Goal: Information Seeking & Learning: Learn about a topic

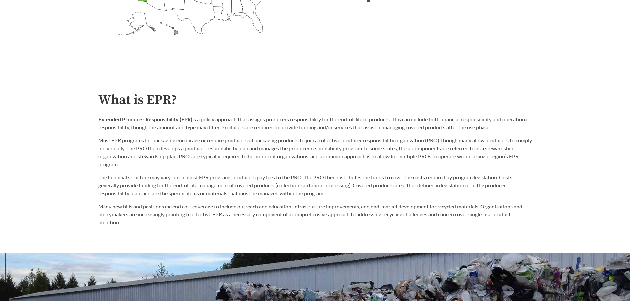
scroll to position [331, 0]
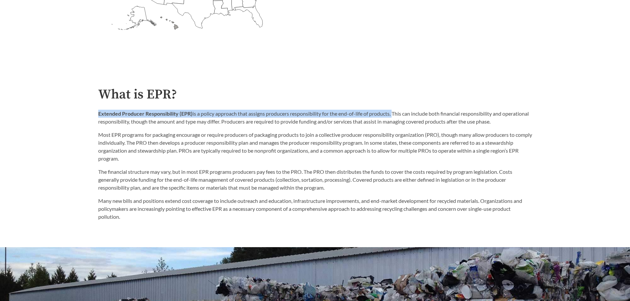
drag, startPoint x: 98, startPoint y: 115, endPoint x: 394, endPoint y: 109, distance: 296.2
click at [394, 109] on div "What is EPR? Extended Producer Responsibility (EPR) is a policy approach that a…" at bounding box center [315, 154] width 434 height 134
copy p "Extended Producer Responsibility (EPR) is a policy approach that assigns produc…"
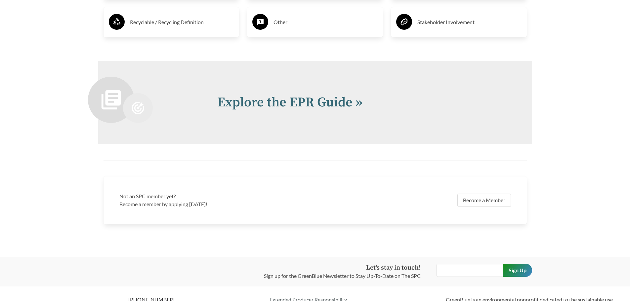
scroll to position [1423, 0]
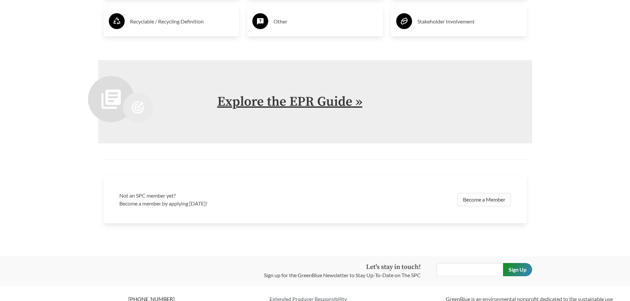
click at [343, 103] on link "Explore the EPR Guide »" at bounding box center [289, 102] width 145 height 17
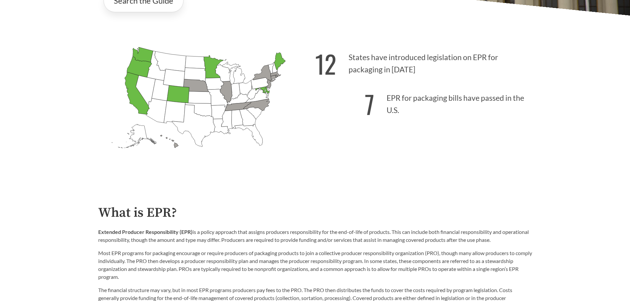
scroll to position [165, 0]
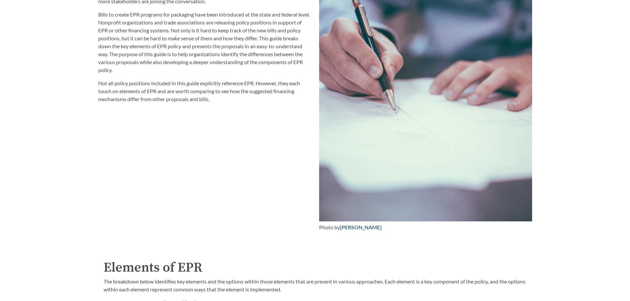
scroll to position [1125, 0]
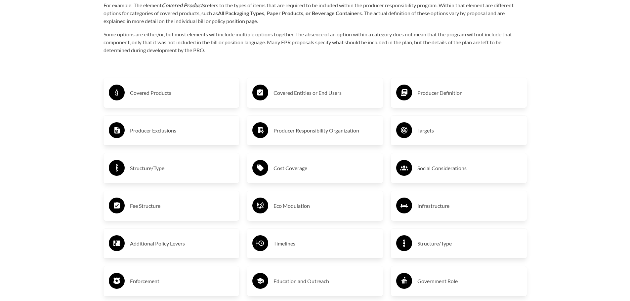
click at [166, 94] on h3 "Covered Products" at bounding box center [182, 93] width 104 height 11
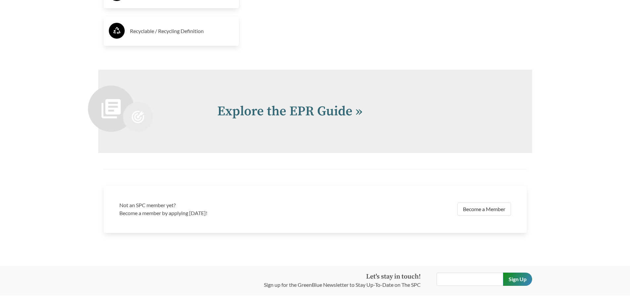
scroll to position [1507, 0]
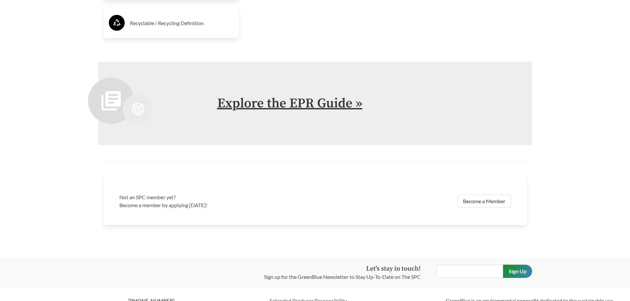
click at [334, 101] on link "Explore the EPR Guide »" at bounding box center [289, 103] width 145 height 17
